Goal: Transaction & Acquisition: Obtain resource

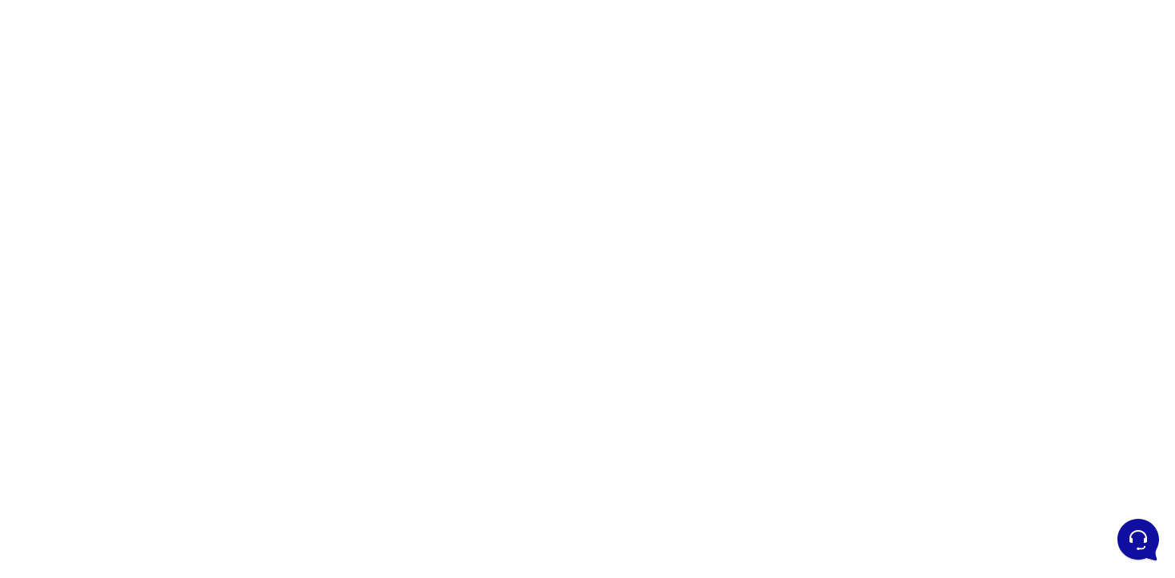
scroll to position [14, 0]
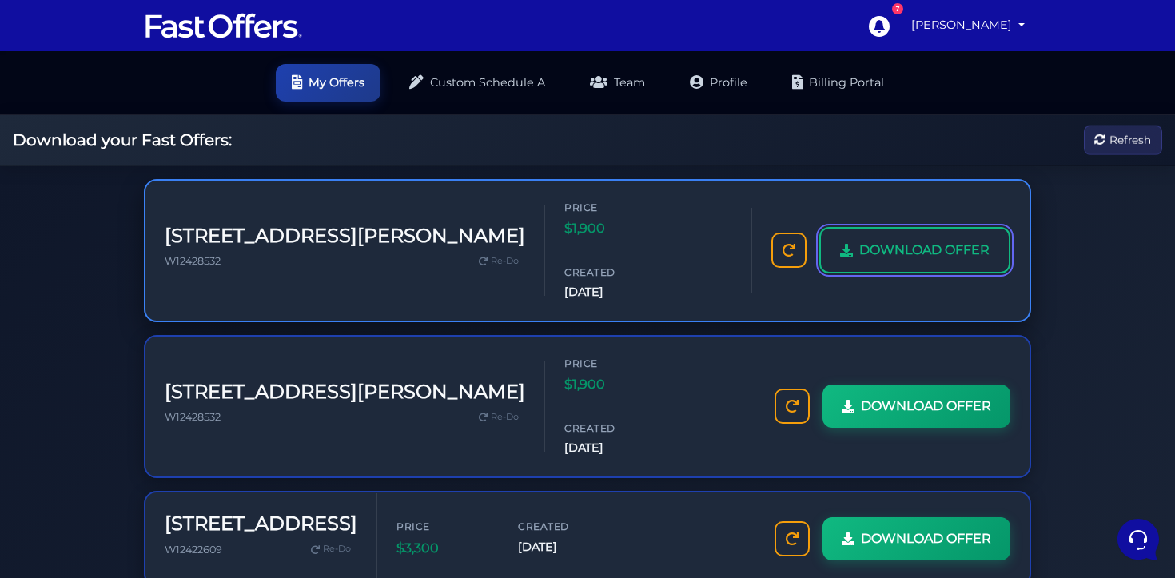
click at [852, 229] on link "DOWNLOAD OFFER" at bounding box center [915, 250] width 191 height 46
click at [841, 236] on link "DOWNLOAD OFFER" at bounding box center [915, 250] width 191 height 46
click at [878, 240] on span "DOWNLOAD OFFER" at bounding box center [925, 250] width 130 height 21
